Goal: Task Accomplishment & Management: Complete application form

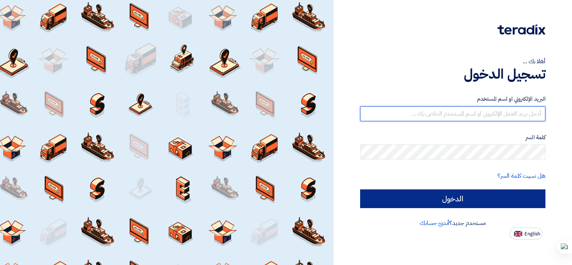
type input "mahmoud.fathy@brandmix-eg.com"
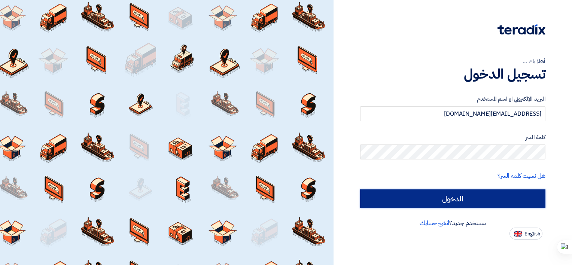
click at [436, 205] on input "الدخول" at bounding box center [452, 198] width 185 height 19
type input "Sign in"
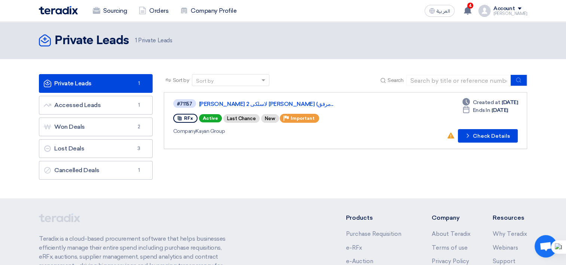
scroll to position [37, 0]
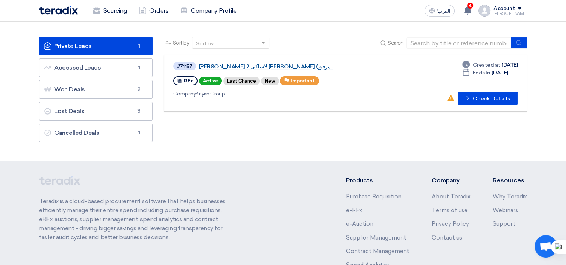
click at [270, 63] on link "توريد مايكروفون لاسلكى 2 هاند ماركو شور (مرفق..." at bounding box center [292, 66] width 187 height 7
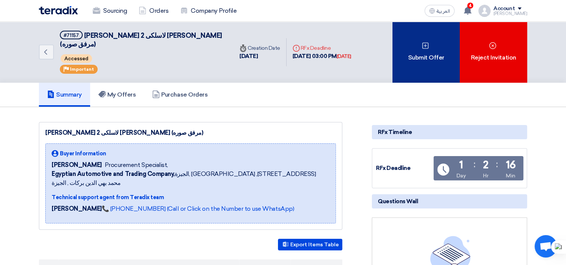
click at [425, 48] on div "Submit Offer" at bounding box center [426, 52] width 67 height 61
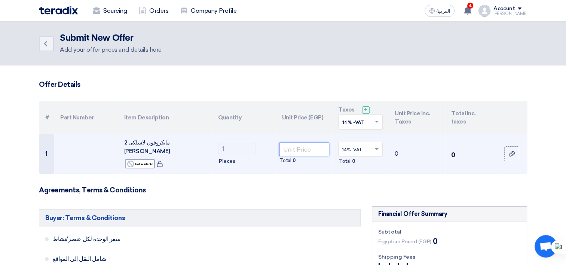
drag, startPoint x: 291, startPoint y: 148, endPoint x: 298, endPoint y: 148, distance: 6.8
click at [291, 148] on input "number" at bounding box center [304, 149] width 51 height 13
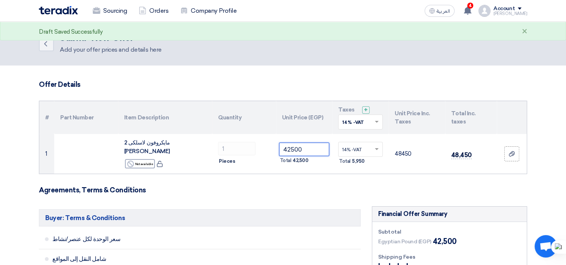
type input "42500"
click at [456, 186] on h3 "Agreements, Terms & Conditions" at bounding box center [283, 190] width 489 height 8
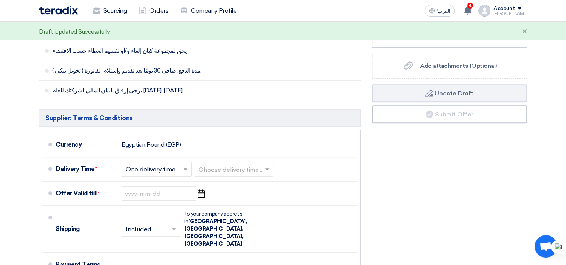
scroll to position [300, 0]
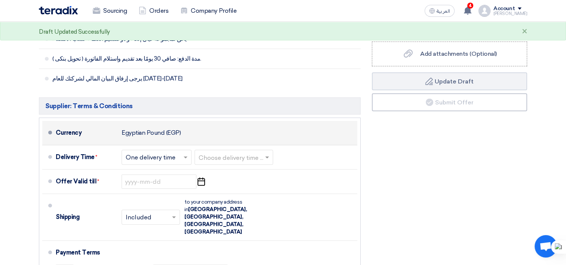
click at [181, 128] on div "Currency Egyptian Pound (EGP)" at bounding box center [205, 133] width 299 height 18
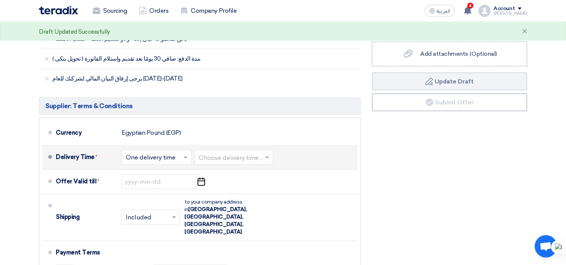
click at [181, 153] on input "text" at bounding box center [157, 158] width 63 height 11
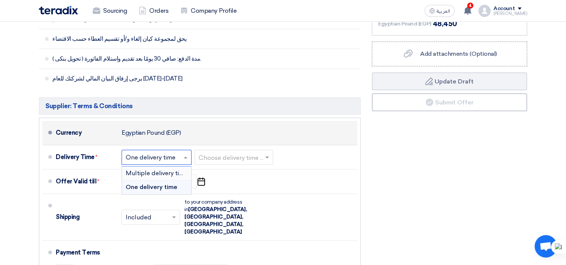
drag, startPoint x: 256, startPoint y: 120, endPoint x: 255, endPoint y: 124, distance: 4.7
click at [256, 124] on div "Currency Egyptian Pound (EGP)" at bounding box center [205, 133] width 299 height 18
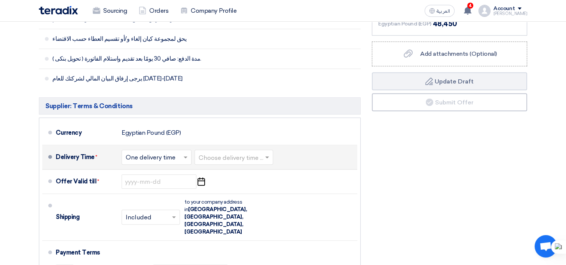
click at [262, 153] on input "text" at bounding box center [234, 158] width 71 height 11
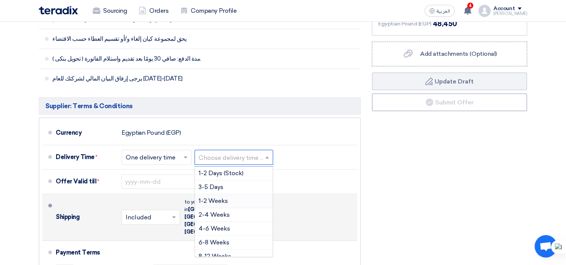
drag, startPoint x: 238, startPoint y: 191, endPoint x: 239, endPoint y: 200, distance: 8.6
click at [238, 194] on div "1-2 Weeks" at bounding box center [234, 201] width 78 height 14
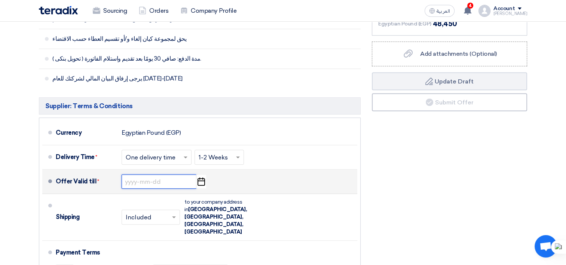
click at [157, 174] on input at bounding box center [159, 181] width 75 height 14
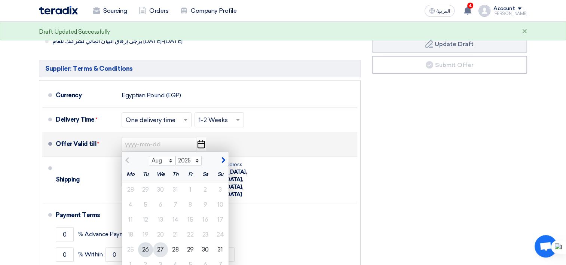
scroll to position [374, 0]
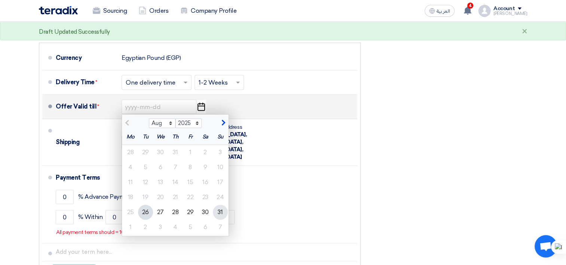
click at [226, 205] on div "31" at bounding box center [220, 212] width 15 height 15
type input "8/31/2025"
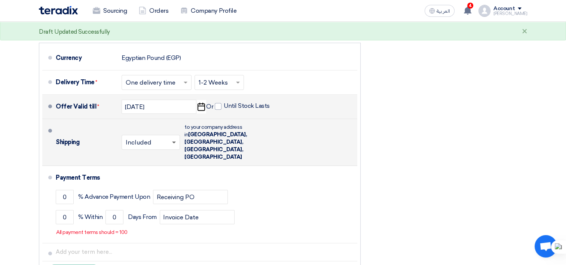
click at [173, 142] on span at bounding box center [174, 143] width 4 height 3
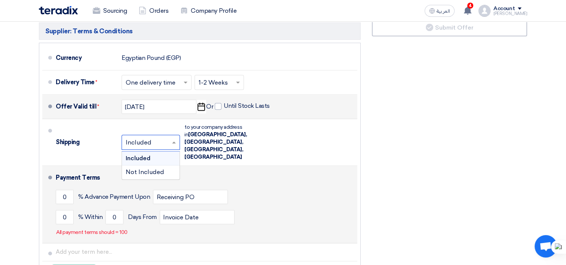
click at [165, 152] on div "Included" at bounding box center [151, 159] width 58 height 14
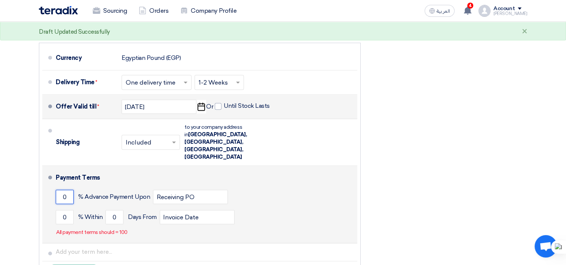
click at [65, 190] on input "0" at bounding box center [65, 197] width 18 height 14
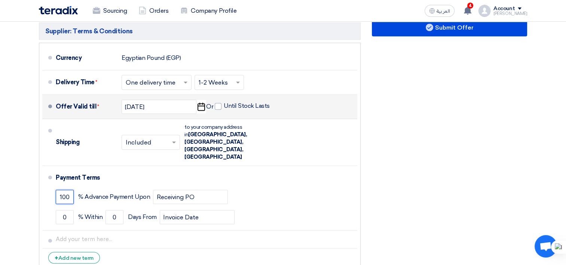
type input "100"
click at [439, 107] on div "Financial Offer Summary Subtotal Egyptian Pound (EGP) 42,500 Shipping Fees" at bounding box center [450, 53] width 167 height 442
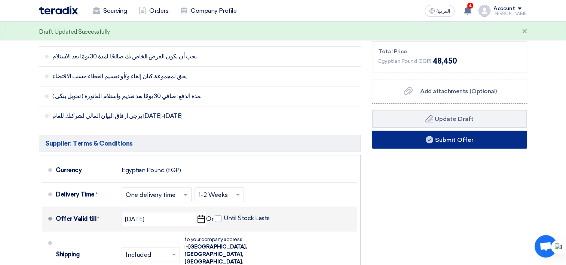
scroll to position [262, 0]
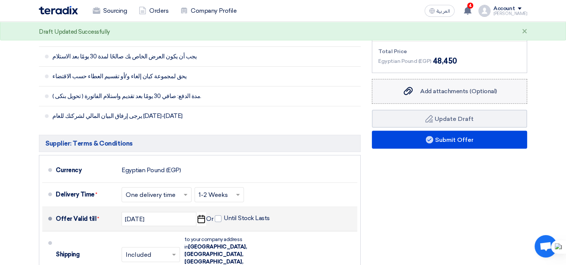
click at [444, 88] on div "Add attachments (Optional) Add attachments (Optional)" at bounding box center [450, 91] width 94 height 9
click at [0, 0] on input "Add attachments (Optional) Add attachments (Optional)" at bounding box center [0, 0] width 0 height 0
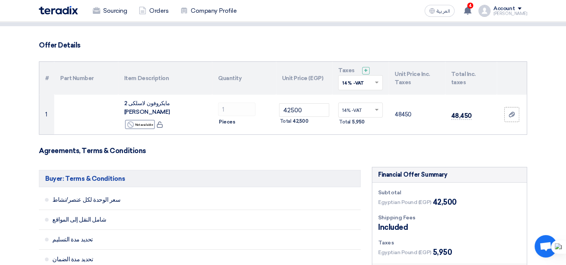
scroll to position [0, 0]
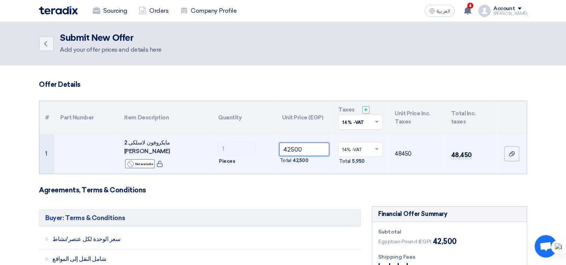
drag, startPoint x: 290, startPoint y: 146, endPoint x: 288, endPoint y: 151, distance: 5.2
click at [290, 146] on input "42500" at bounding box center [304, 149] width 51 height 13
click at [294, 149] on input "41500" at bounding box center [304, 149] width 51 height 13
click at [307, 148] on input "41500" at bounding box center [304, 149] width 51 height 13
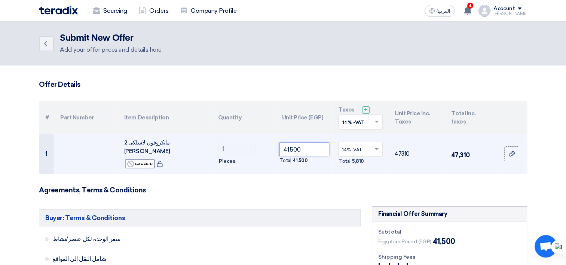
click at [307, 148] on input "41500" at bounding box center [304, 149] width 51 height 13
paste input "36096.49123"
type input "36096.49123"
click at [487, 148] on td "41,150" at bounding box center [472, 154] width 52 height 40
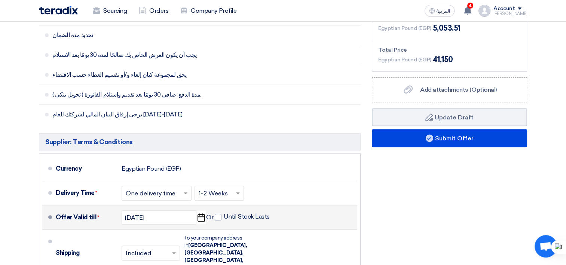
scroll to position [262, 0]
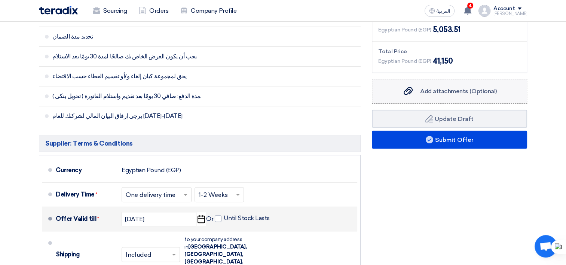
click at [409, 86] on icon "Add attachments (Optional)" at bounding box center [408, 90] width 9 height 9
click at [0, 0] on input "Add attachments (Optional) Add attachments (Optional)" at bounding box center [0, 0] width 0 height 0
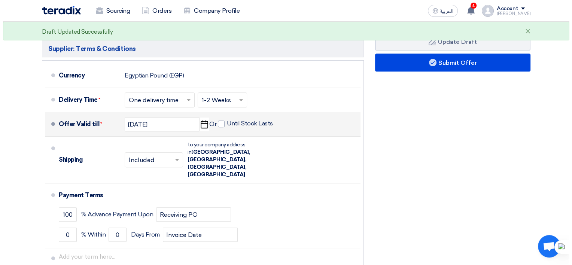
scroll to position [337, 0]
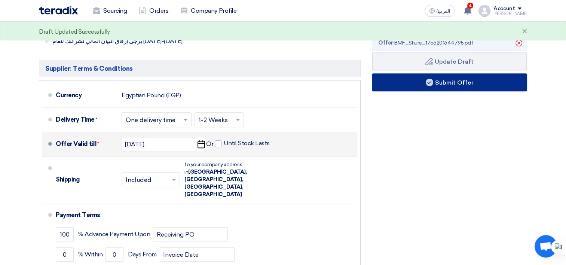
click at [428, 79] on use at bounding box center [429, 82] width 7 height 7
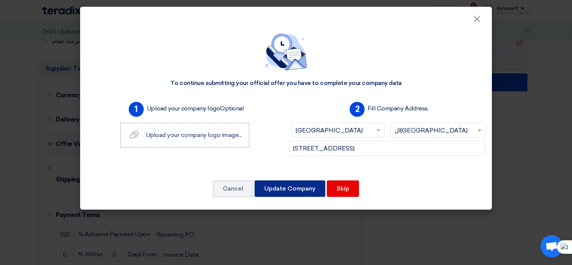
click at [303, 193] on button "Update Company" at bounding box center [290, 188] width 71 height 16
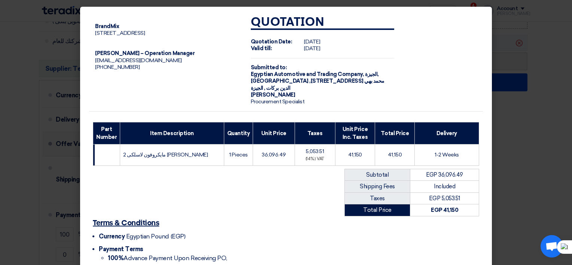
scroll to position [86, 0]
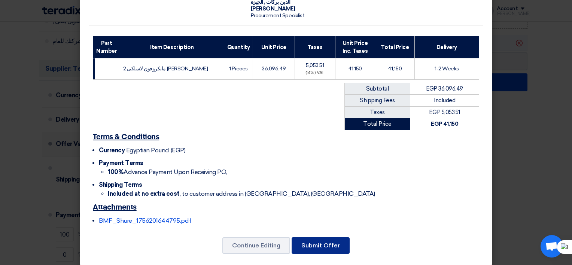
drag, startPoint x: 340, startPoint y: 234, endPoint x: 344, endPoint y: 235, distance: 4.7
click at [340, 237] on button "Submit Offer" at bounding box center [321, 245] width 58 height 16
